Goal: Information Seeking & Learning: Learn about a topic

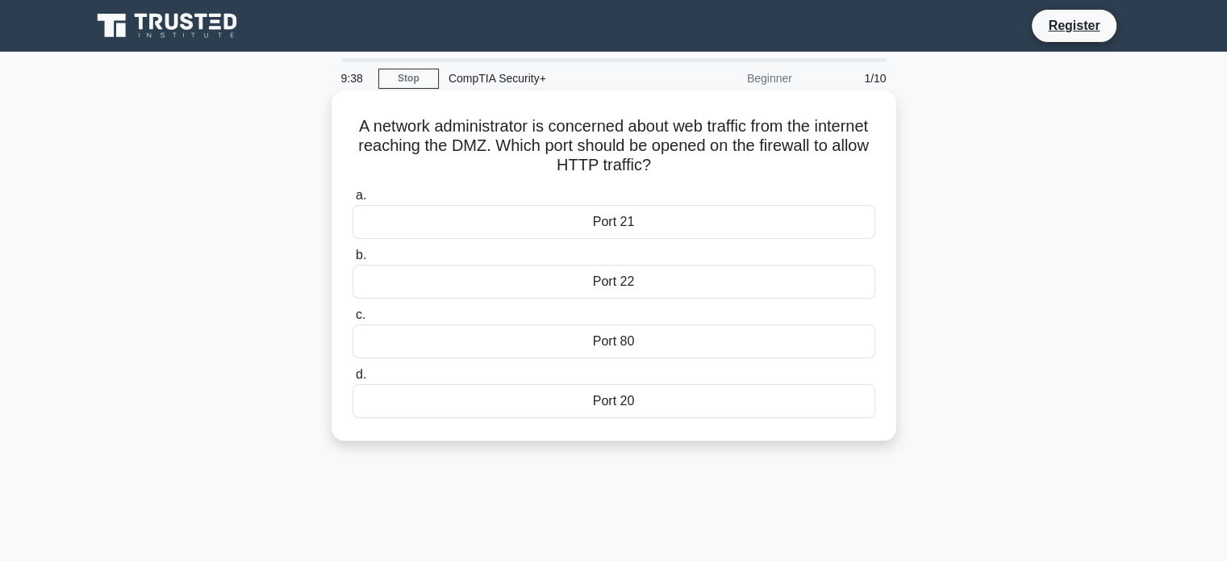
click at [656, 340] on div "Port 80" at bounding box center [614, 341] width 523 height 34
click at [353, 320] on input "c. Port 80" at bounding box center [353, 315] width 0 height 10
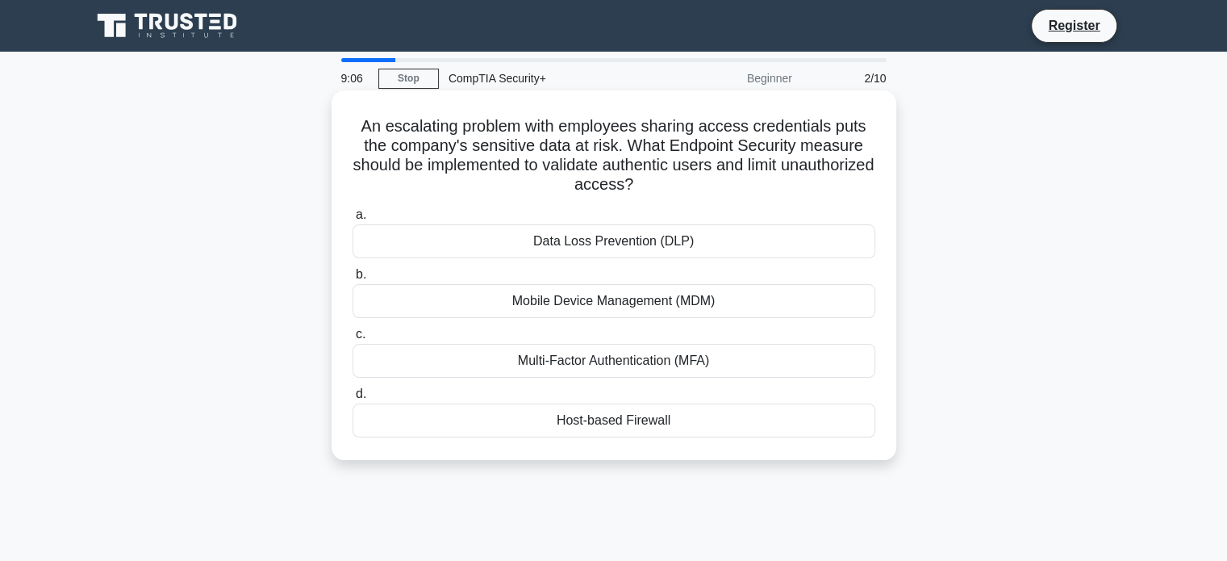
click at [646, 358] on div "Multi-Factor Authentication (MFA)" at bounding box center [614, 361] width 523 height 34
click at [353, 340] on input "c. Multi-Factor Authentication (MFA)" at bounding box center [353, 334] width 0 height 10
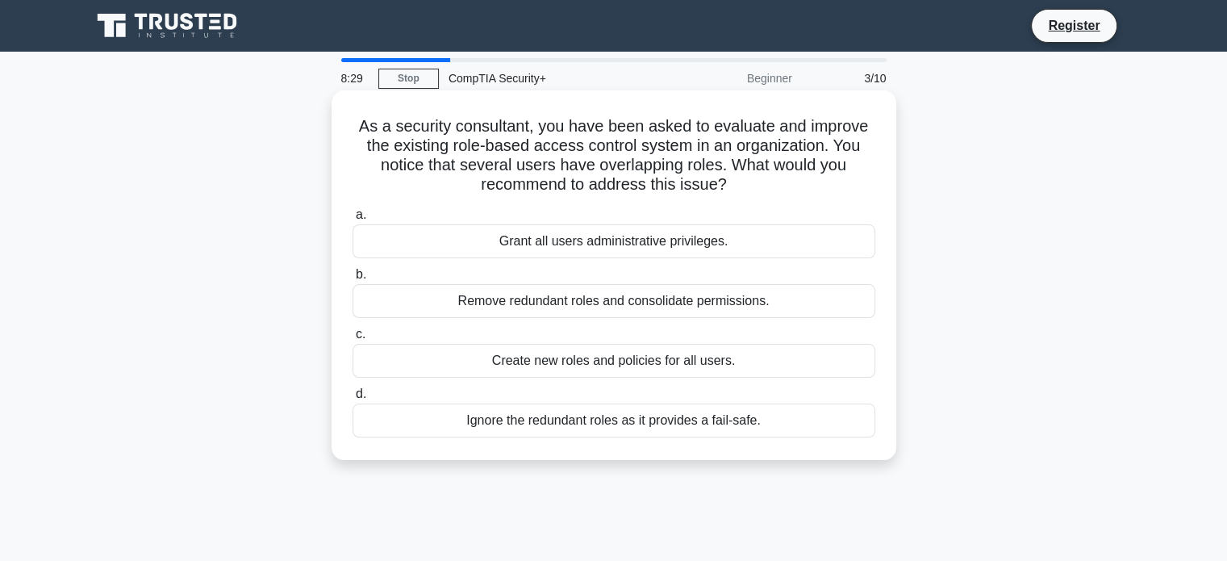
click at [638, 311] on div "Remove redundant roles and consolidate permissions." at bounding box center [614, 301] width 523 height 34
click at [353, 280] on input "b. Remove redundant roles and consolidate permissions." at bounding box center [353, 274] width 0 height 10
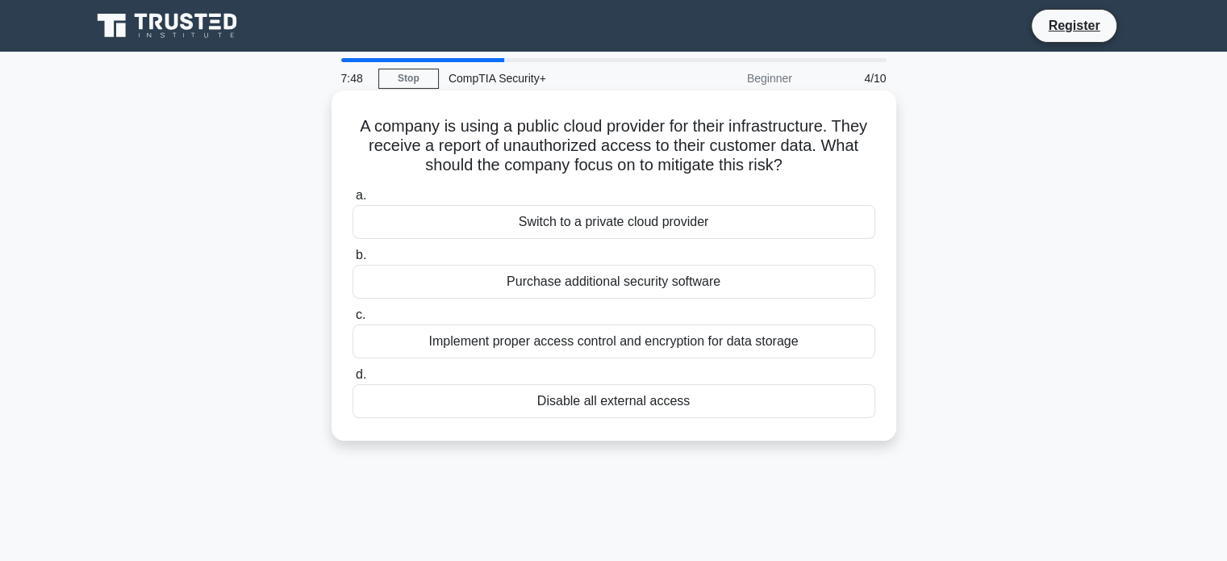
click at [665, 344] on div "Implement proper access control and encryption for data storage" at bounding box center [614, 341] width 523 height 34
click at [353, 320] on input "c. Implement proper access control and encryption for data storage" at bounding box center [353, 315] width 0 height 10
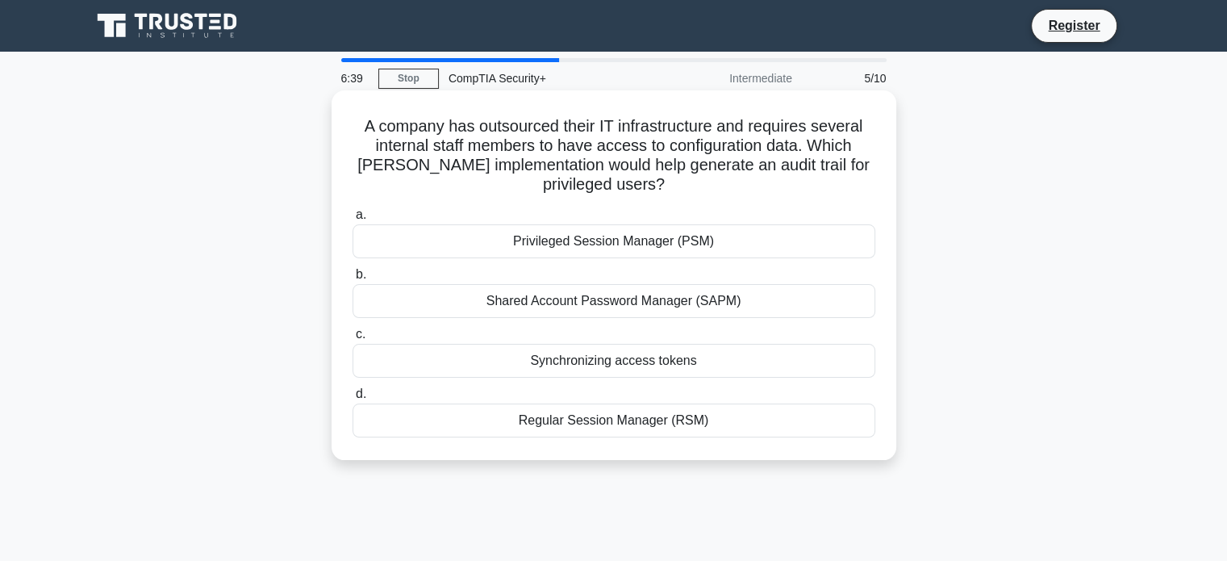
click at [622, 362] on div "Synchronizing access tokens" at bounding box center [614, 361] width 523 height 34
click at [353, 340] on input "c. Synchronizing access tokens" at bounding box center [353, 334] width 0 height 10
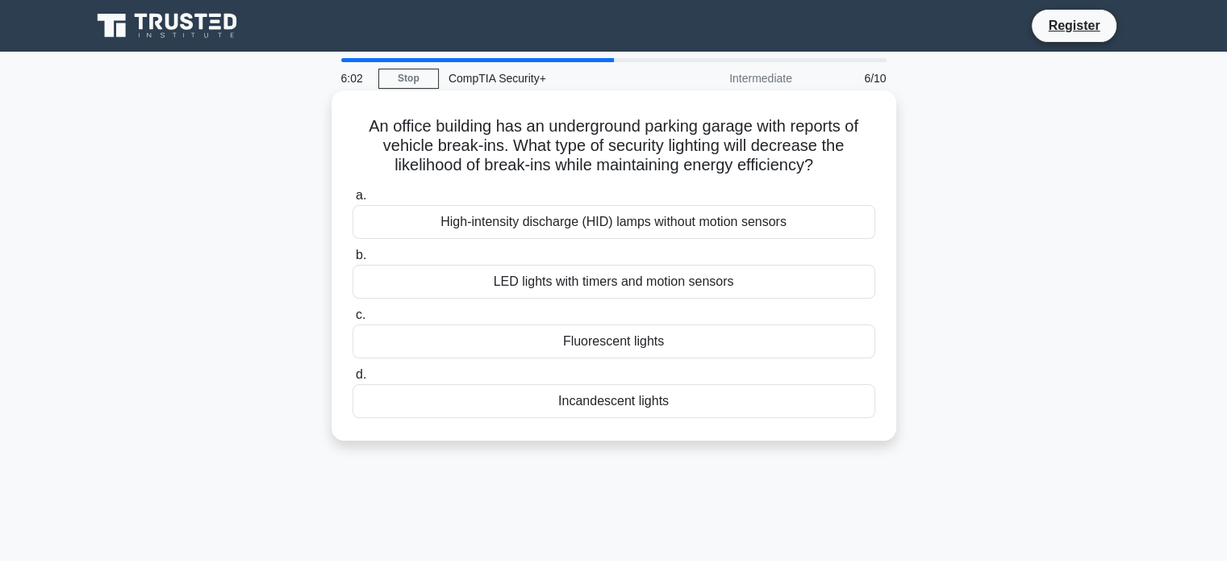
click at [671, 280] on div "LED lights with timers and motion sensors" at bounding box center [614, 282] width 523 height 34
click at [353, 261] on input "b. LED lights with timers and motion sensors" at bounding box center [353, 255] width 0 height 10
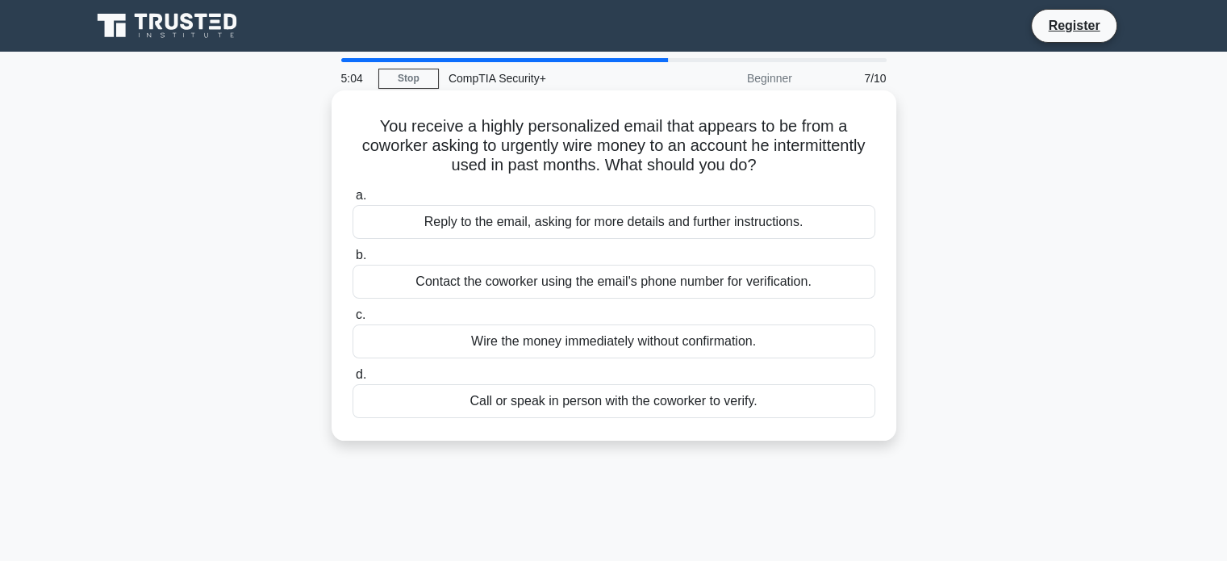
click at [642, 280] on div "Contact the coworker using the email's phone number for verification." at bounding box center [614, 282] width 523 height 34
click at [353, 261] on input "b. Contact the coworker using the email's phone number for verification." at bounding box center [353, 255] width 0 height 10
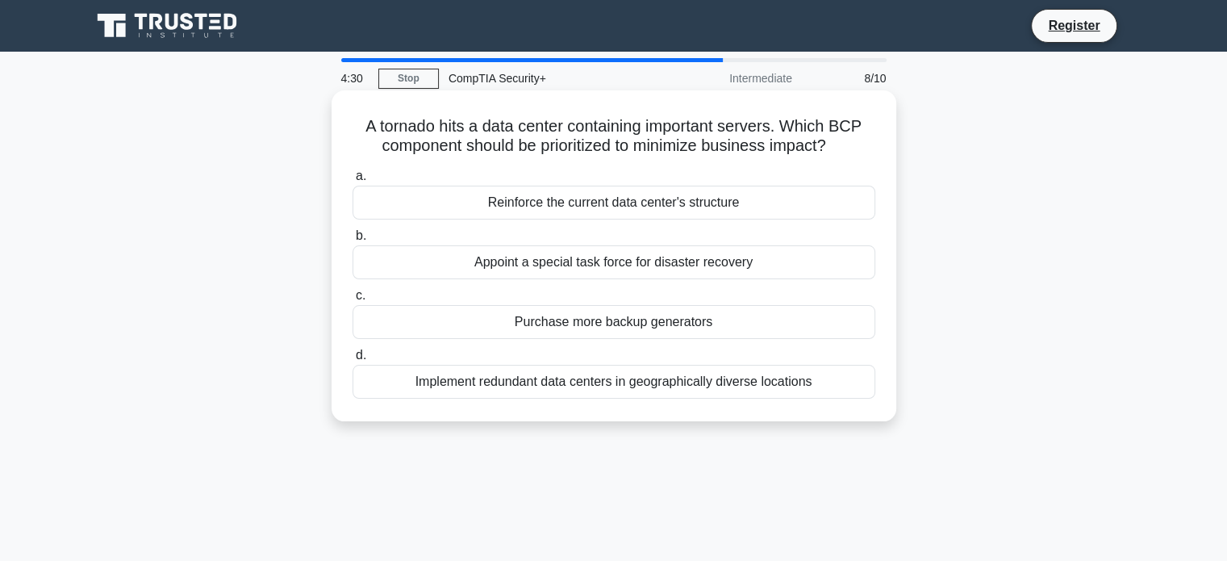
click at [580, 383] on div "Implement redundant data centers in geographically diverse locations" at bounding box center [614, 382] width 523 height 34
click at [353, 361] on input "d. Implement redundant data centers in geographically diverse locations" at bounding box center [353, 355] width 0 height 10
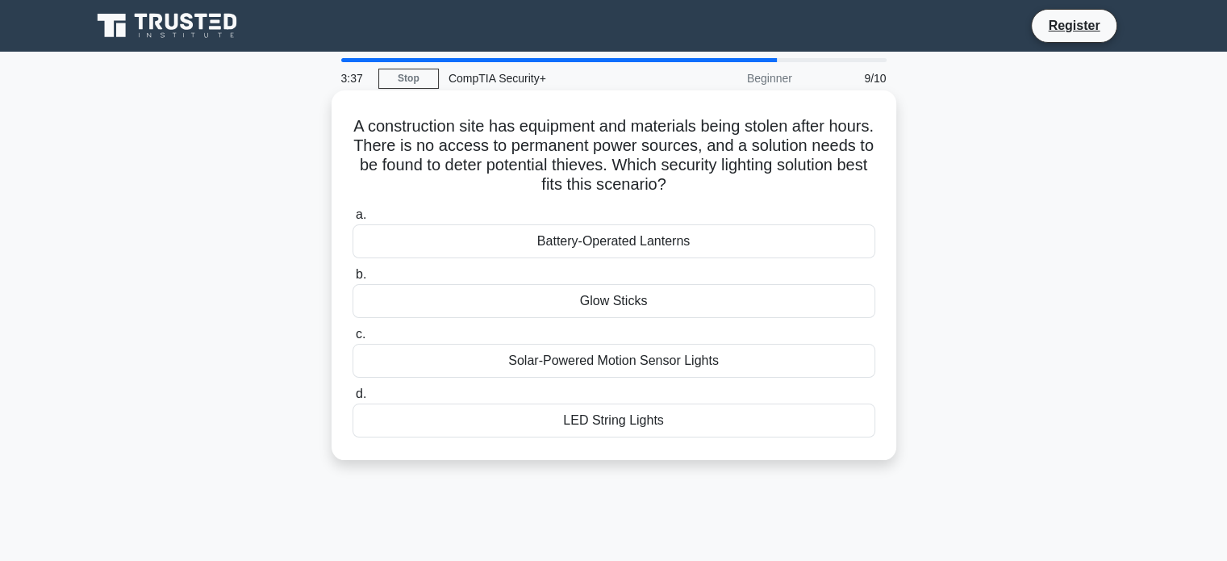
click at [622, 369] on div "Solar-Powered Motion Sensor Lights" at bounding box center [614, 361] width 523 height 34
click at [353, 340] on input "c. Solar-Powered Motion Sensor Lights" at bounding box center [353, 334] width 0 height 10
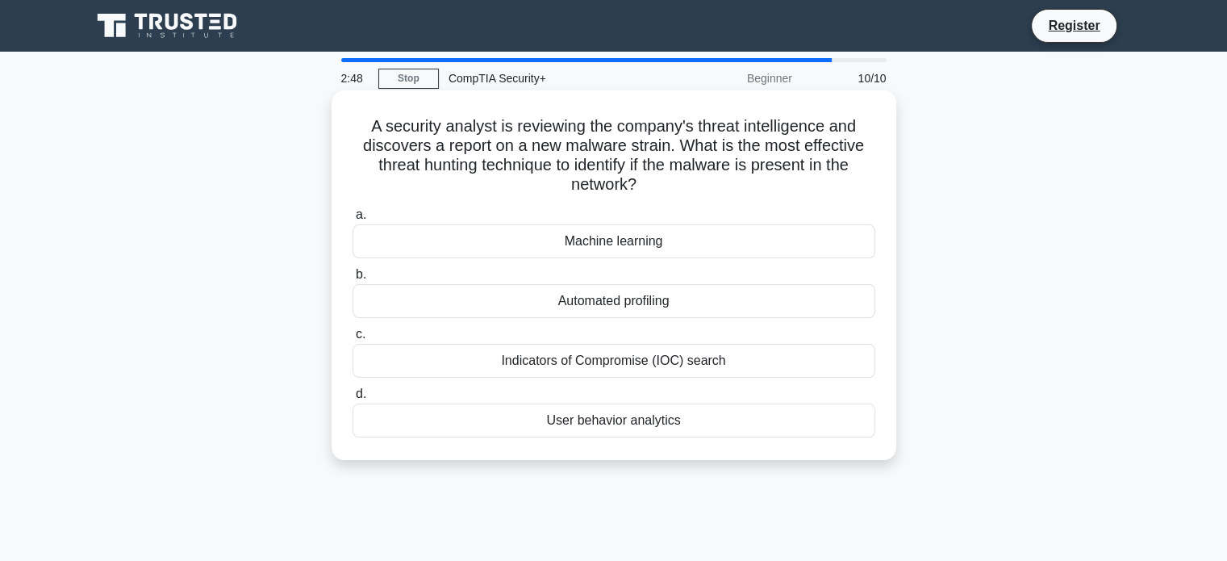
click at [713, 360] on div "Indicators of Compromise (IOC) search" at bounding box center [614, 361] width 523 height 34
click at [353, 340] on input "c. Indicators of Compromise (IOC) search" at bounding box center [353, 334] width 0 height 10
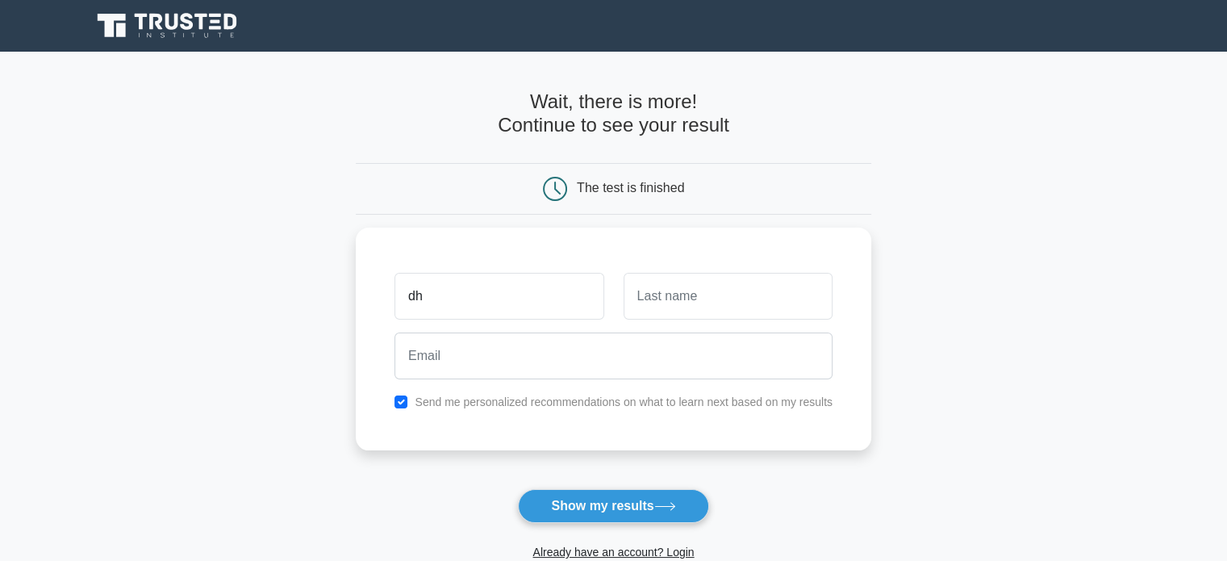
type input "d"
type input "Dhruv"
click at [737, 303] on input "text" at bounding box center [728, 292] width 209 height 47
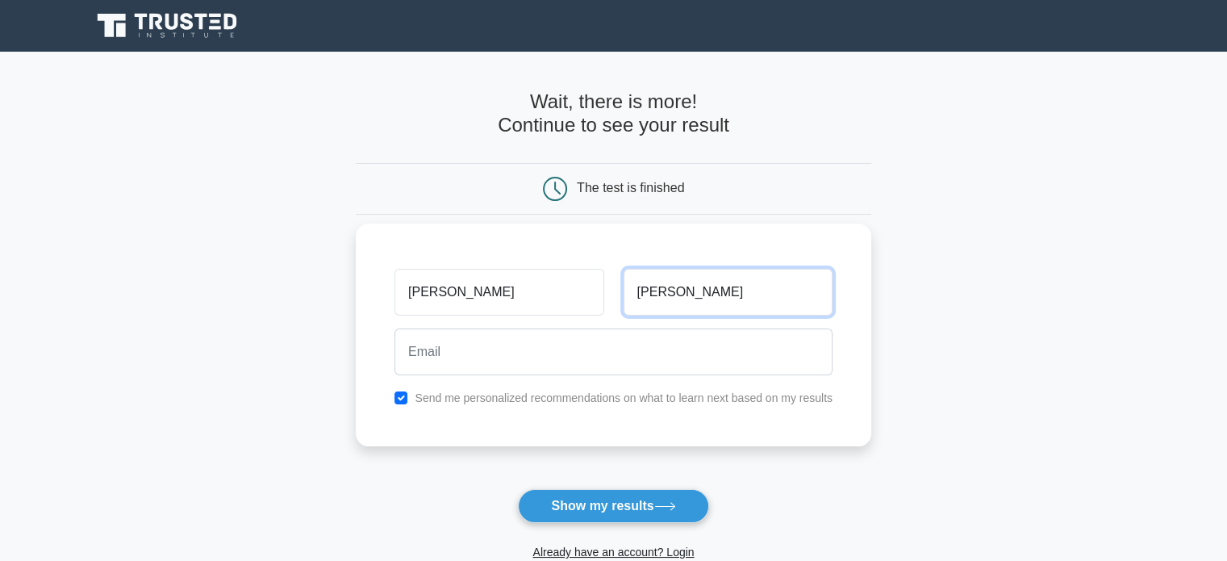
type input "Luthra"
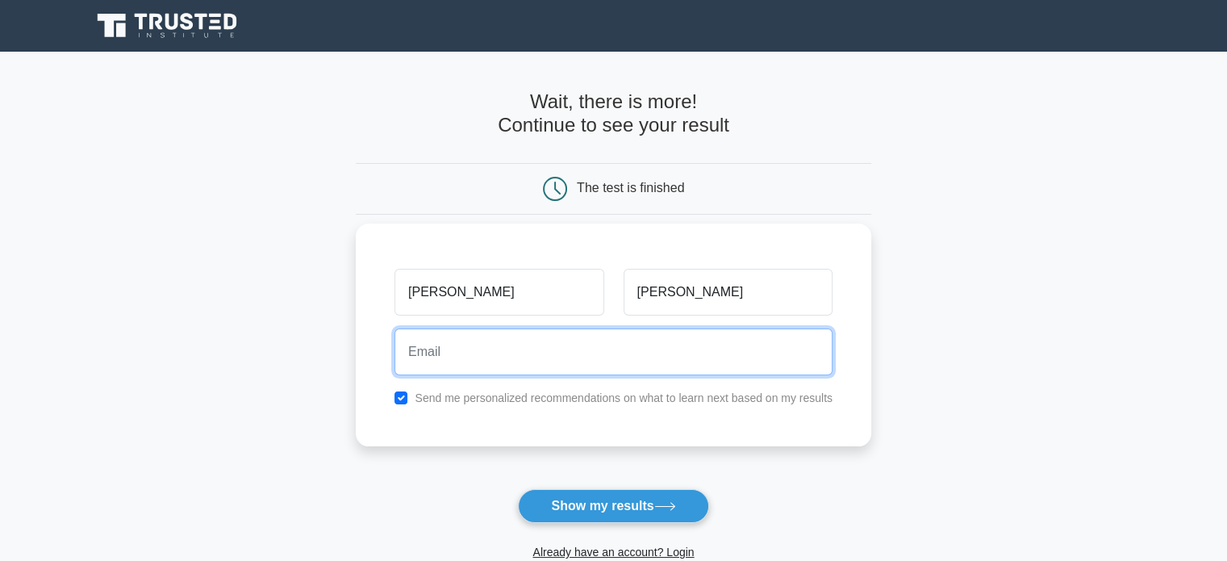
click at [671, 348] on input "email" at bounding box center [613, 351] width 438 height 47
type input "dhruvluthra8447@gmail.com"
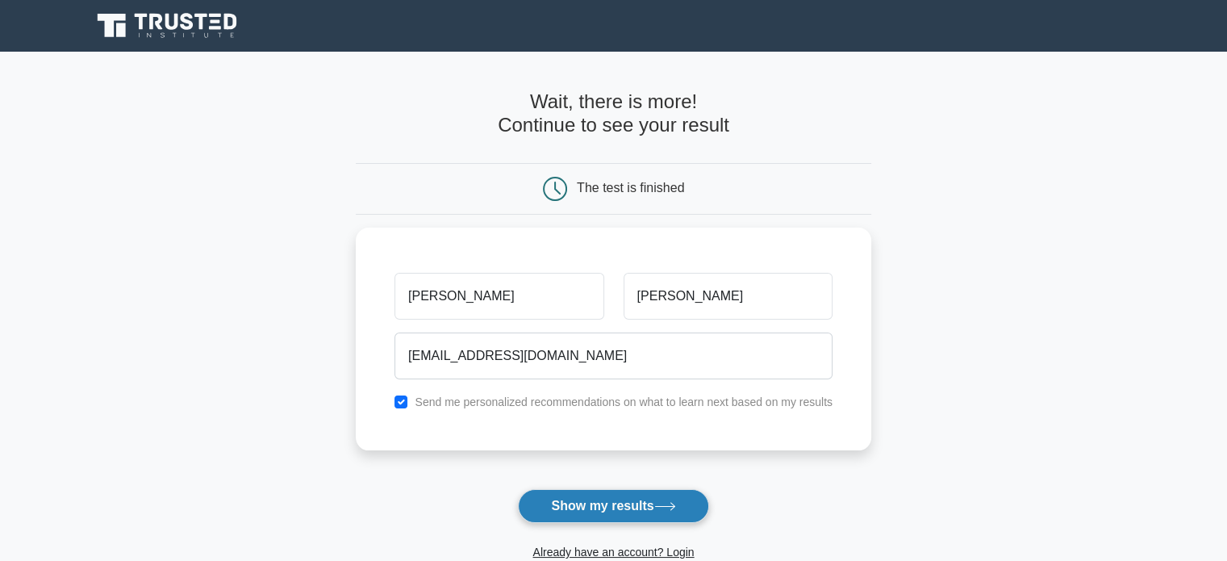
click at [626, 503] on button "Show my results" at bounding box center [613, 506] width 190 height 34
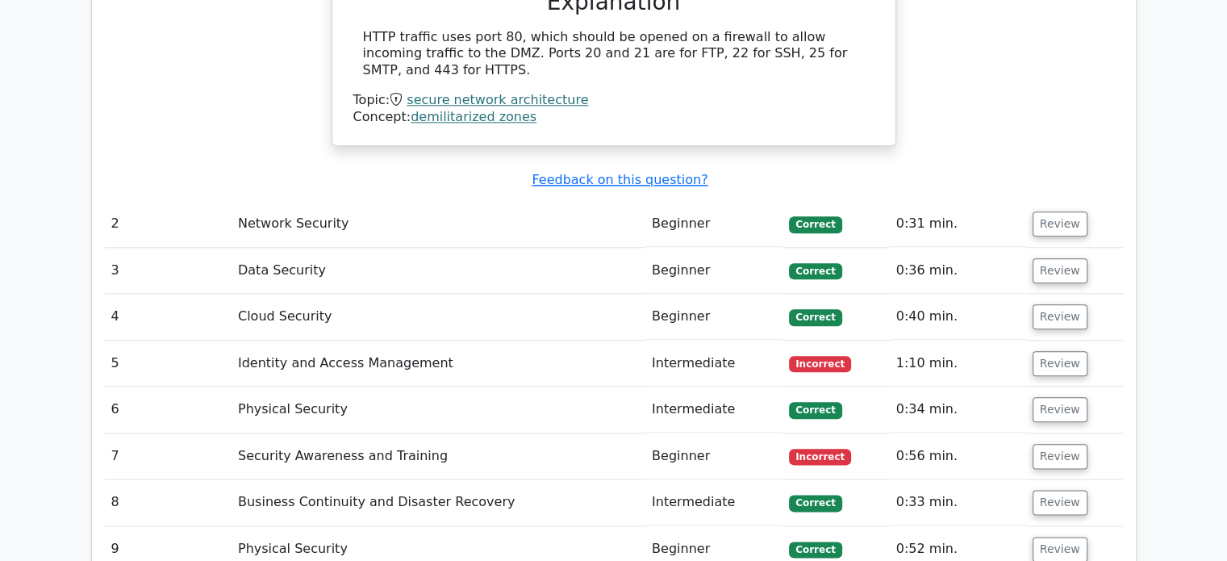
scroll to position [1835, 0]
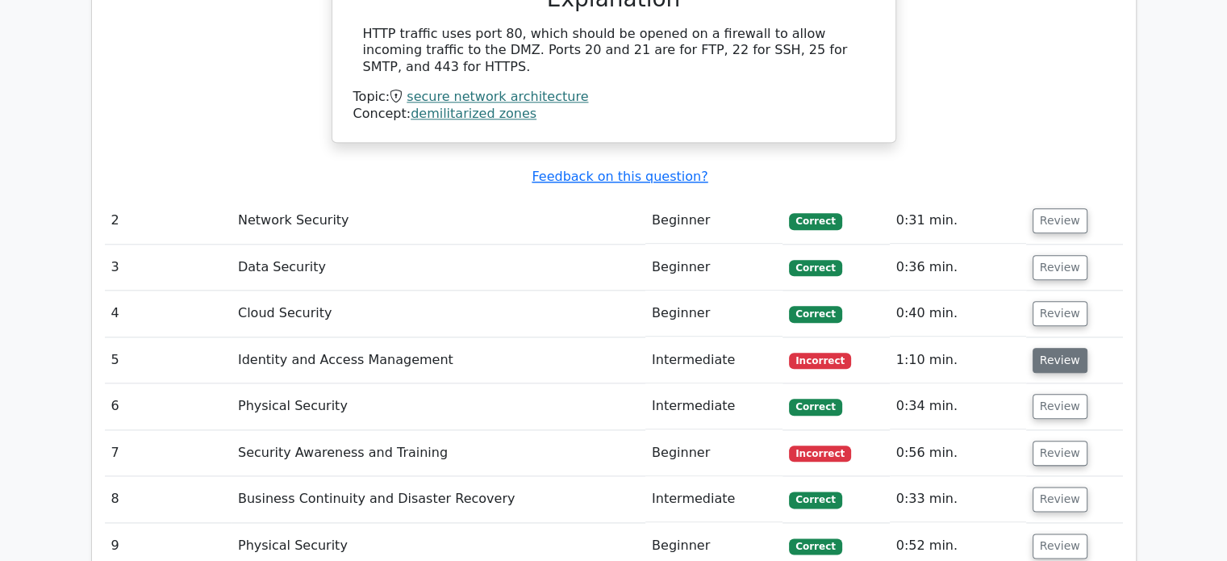
click at [1033, 348] on button "Review" at bounding box center [1060, 360] width 55 height 25
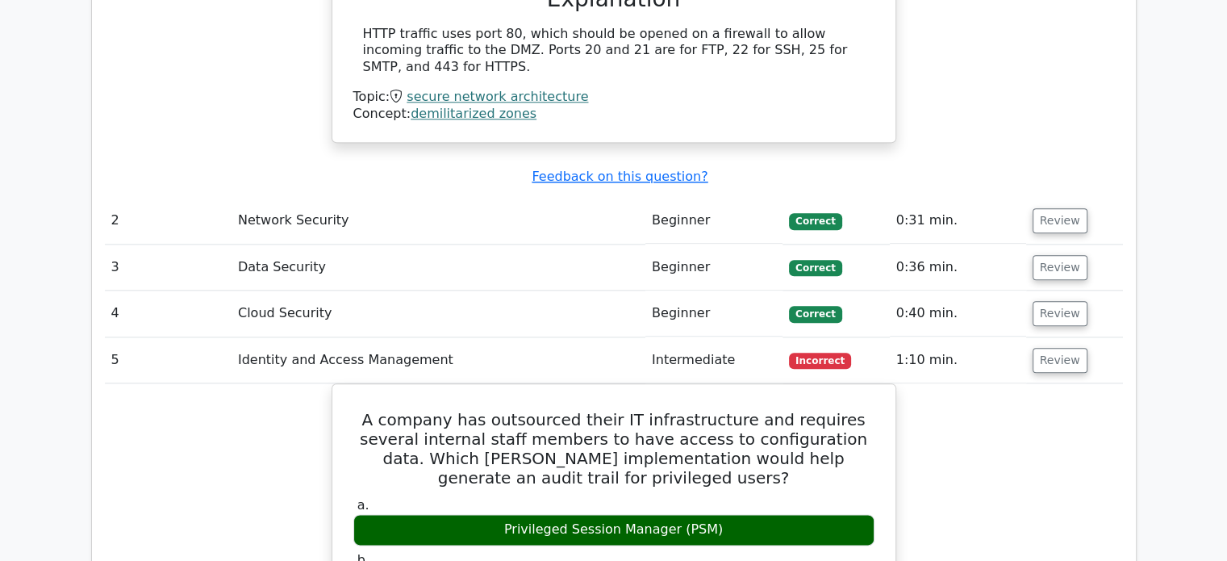
click at [100, 435] on div "Question Analysis Question # Topic Difficulty Result Time Spent Action 1 Secure…" at bounding box center [614, 353] width 1044 height 1696
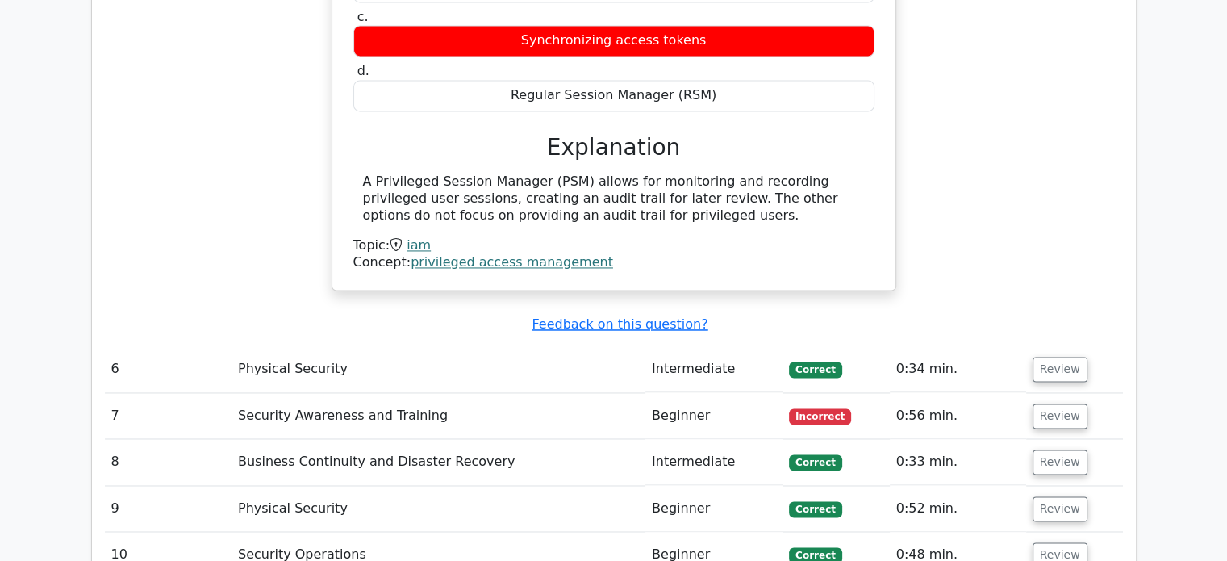
scroll to position [2435, 0]
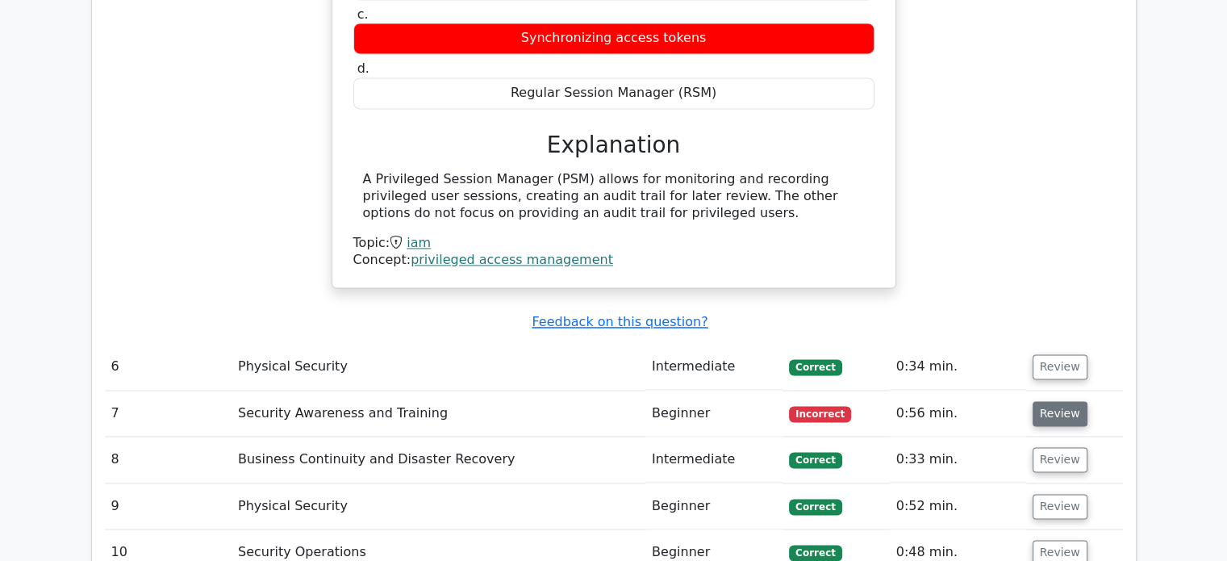
click at [1057, 401] on button "Review" at bounding box center [1060, 413] width 55 height 25
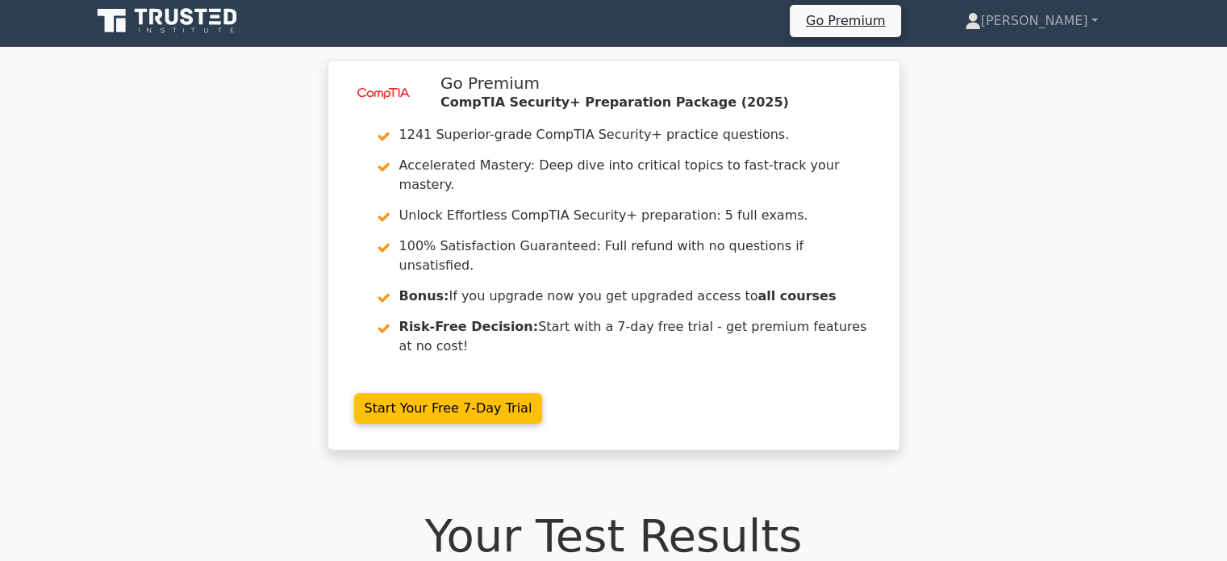
scroll to position [0, 0]
